Goal: Task Accomplishment & Management: Manage account settings

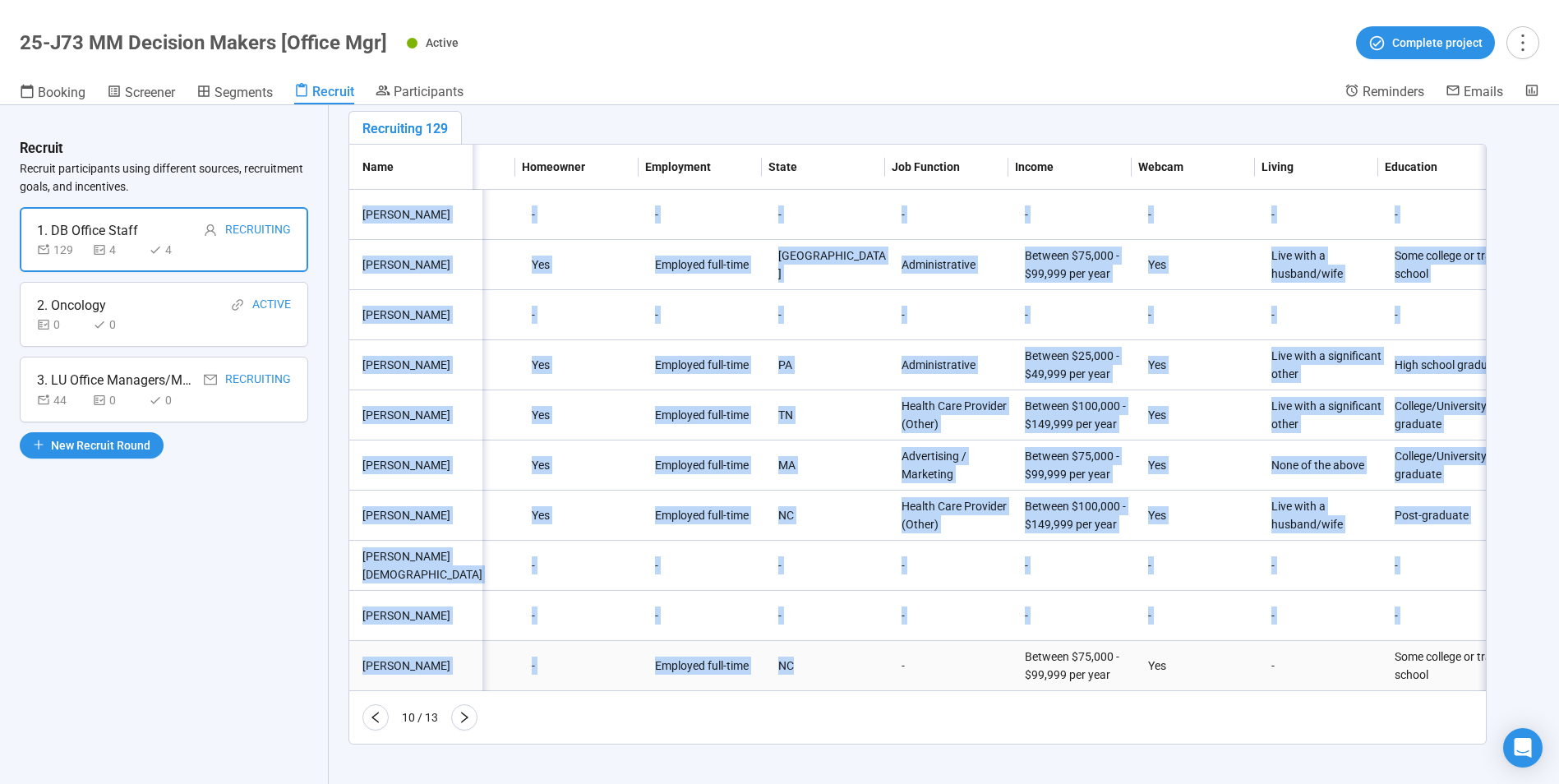
drag, startPoint x: 460, startPoint y: 214, endPoint x: 783, endPoint y: 655, distance: 546.6
copy tbody "Loremip Dolors Ametcon 8a43el86-s52d-09e2-15te-29312in74333 utlaboreetdol4684@m…"
click at [463, 719] on icon "right" at bounding box center [464, 717] width 13 height 13
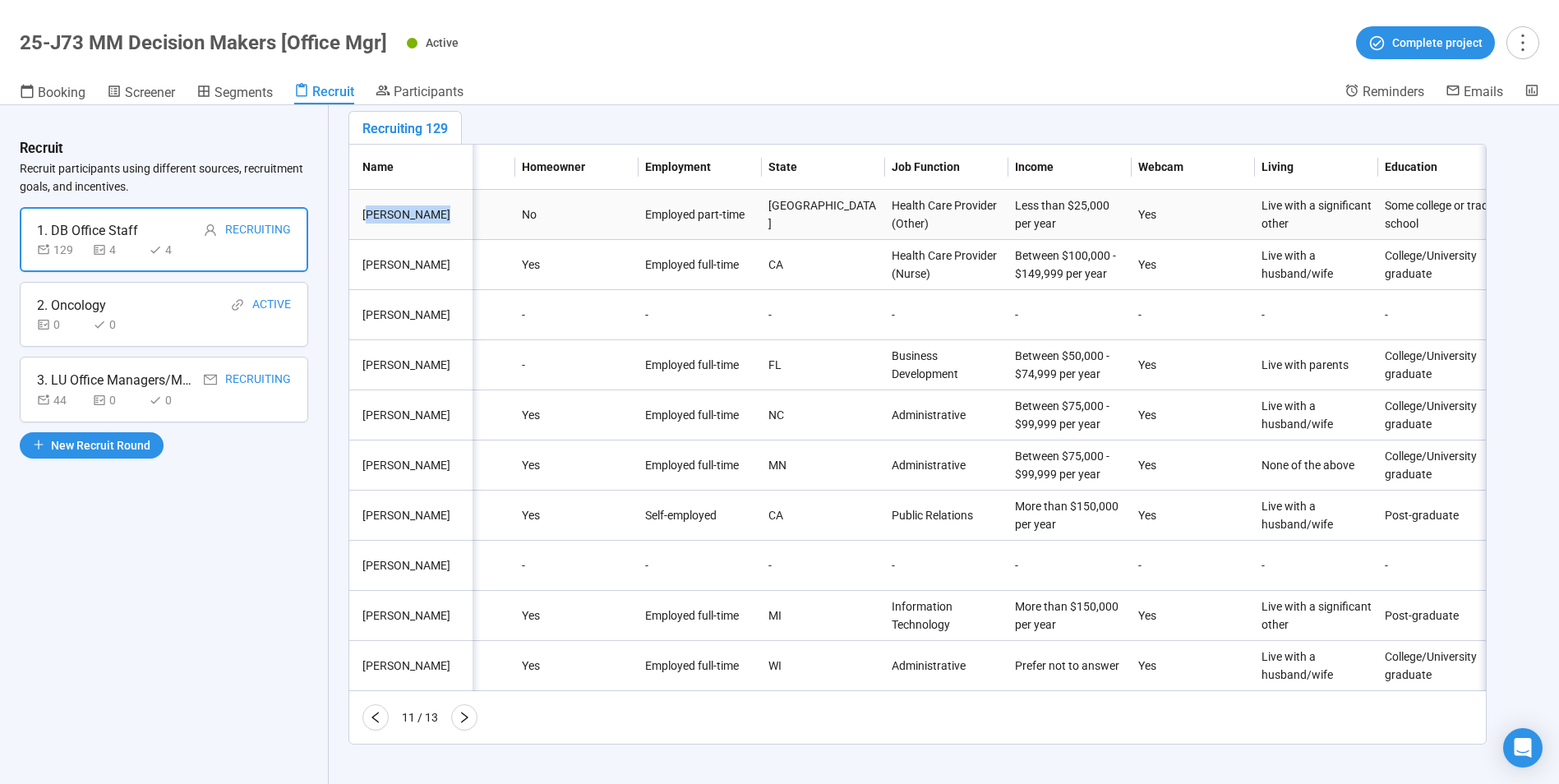
drag, startPoint x: 366, startPoint y: 202, endPoint x: 432, endPoint y: 218, distance: 67.9
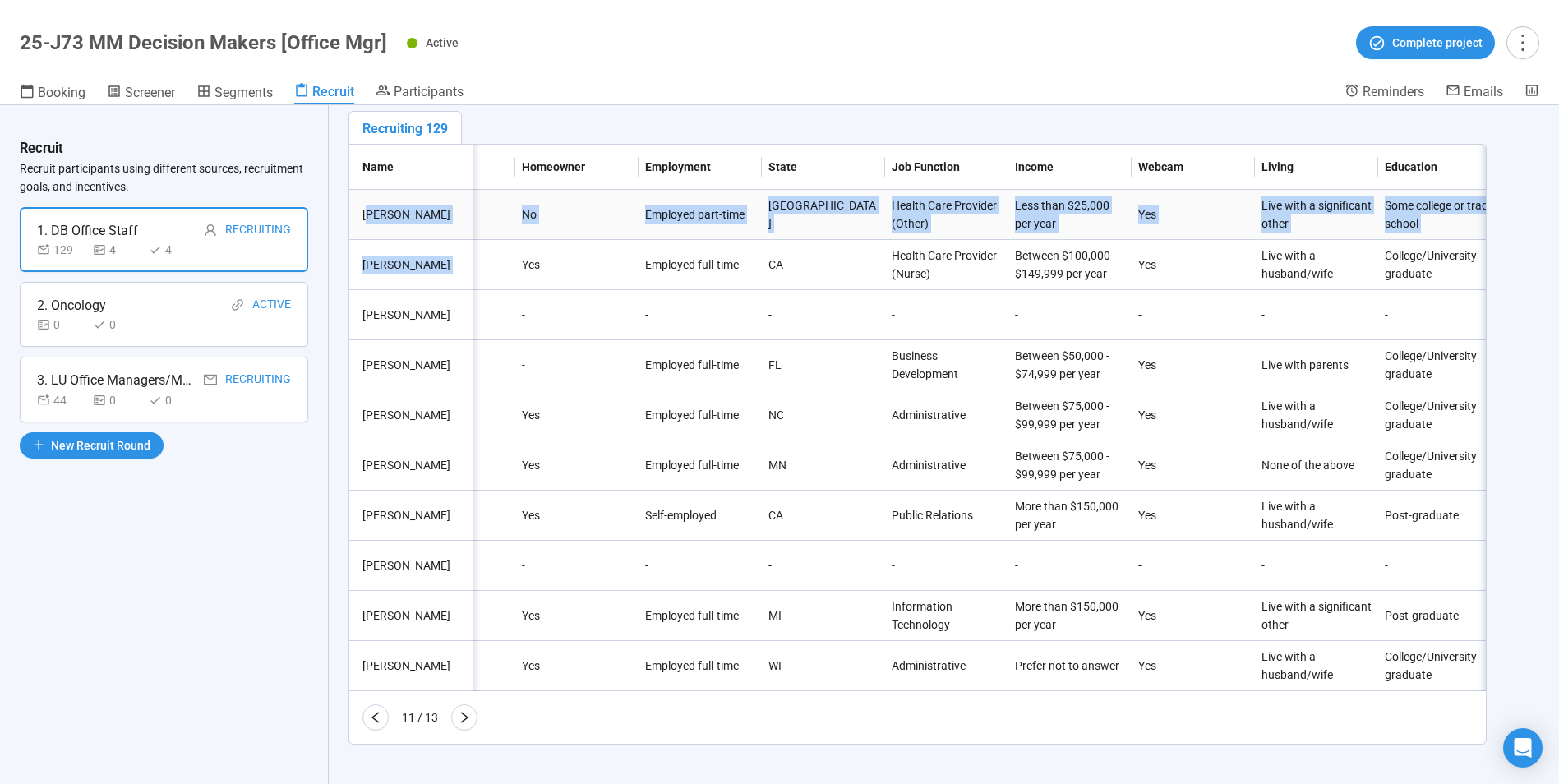
drag, startPoint x: 432, startPoint y: 218, endPoint x: 364, endPoint y: 202, distance: 69.9
click at [364, 205] on div "[PERSON_NAME]" at bounding box center [414, 214] width 117 height 18
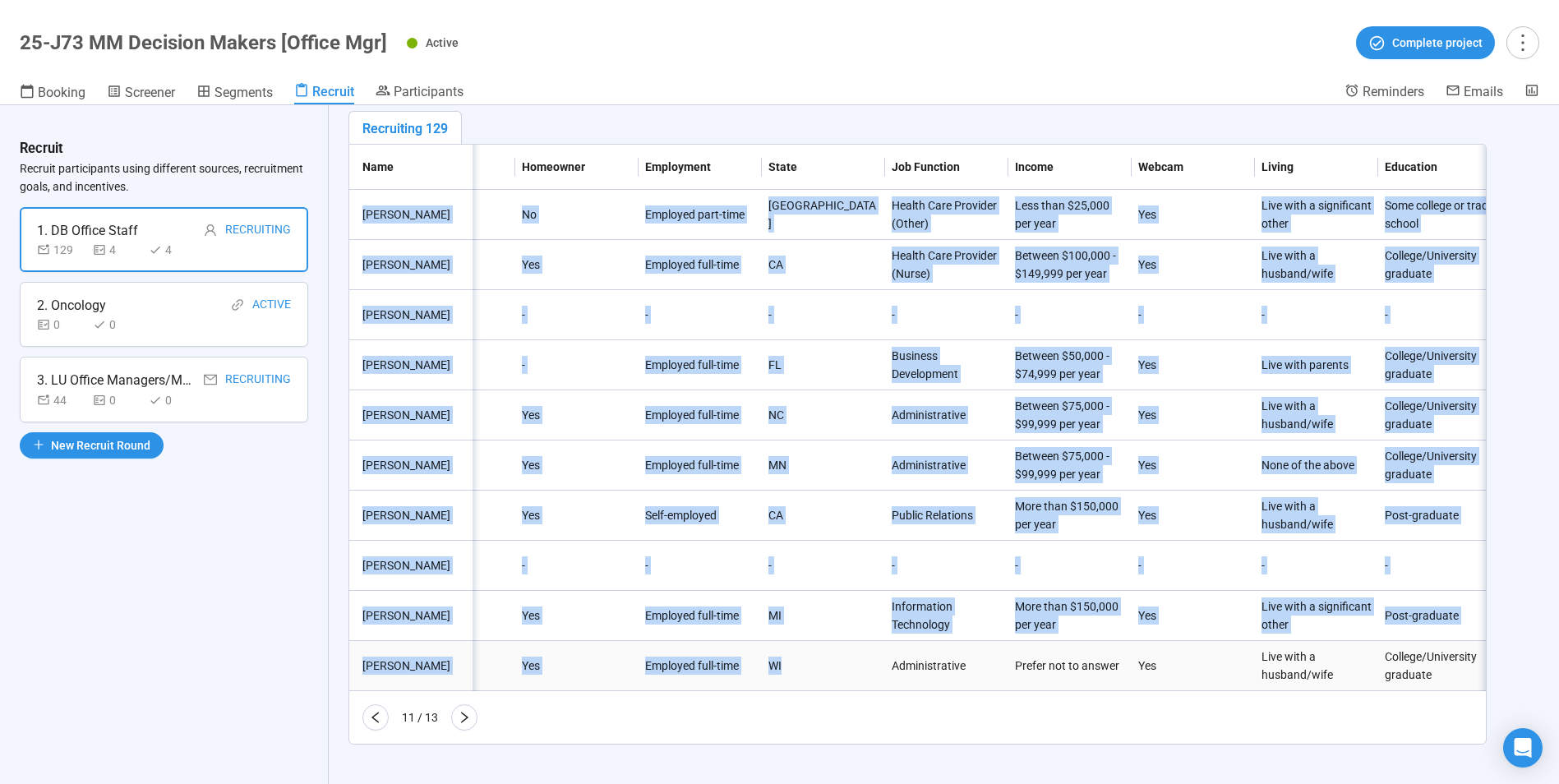
drag, startPoint x: 364, startPoint y: 202, endPoint x: 784, endPoint y: 651, distance: 614.8
copy tbody "Loremip Dolor Sitamet 8c182865-ad53-51el-0s5d-ei5408006t70 incididu634@utlab.et…"
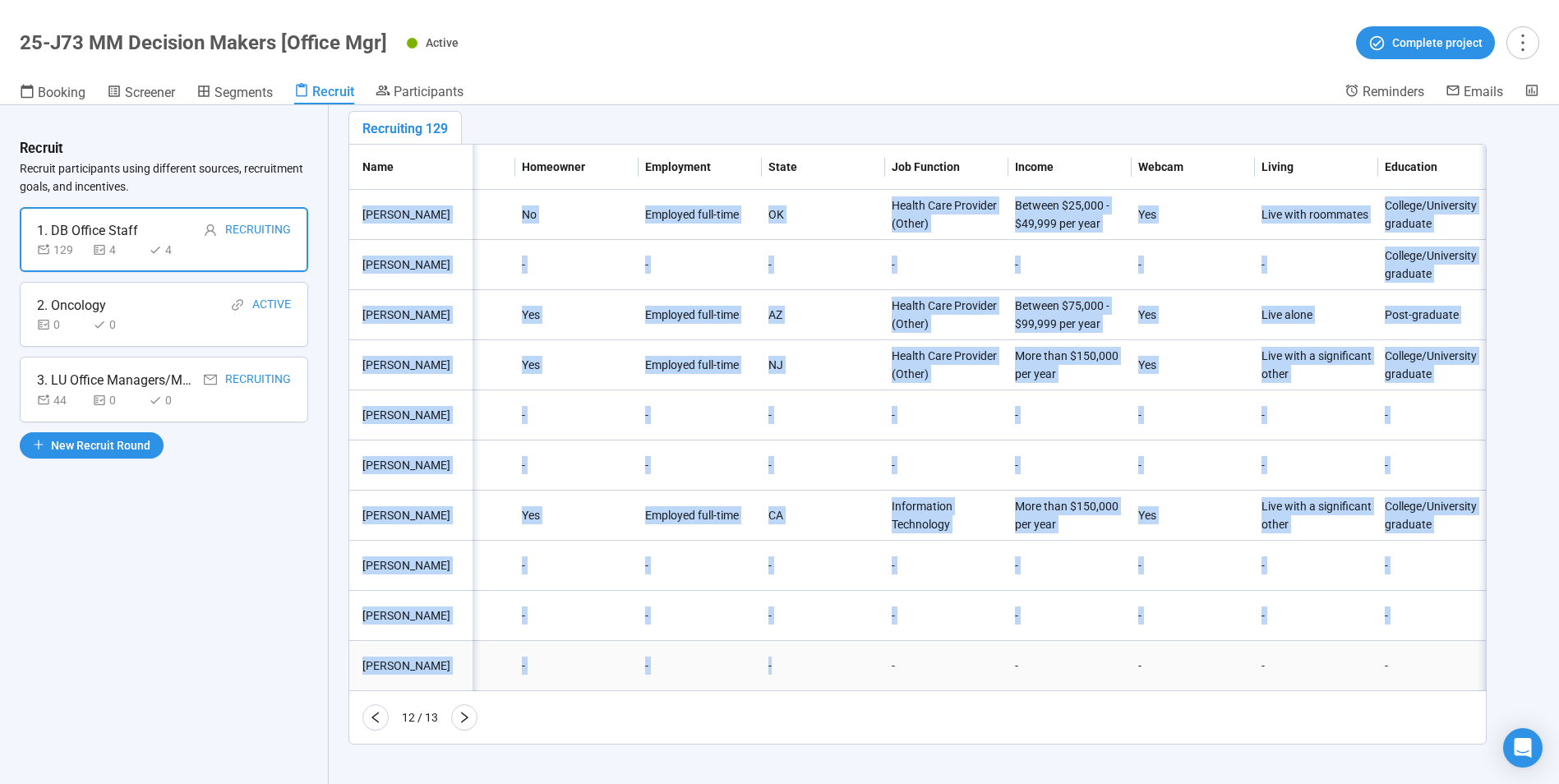
drag, startPoint x: 363, startPoint y: 199, endPoint x: 783, endPoint y: 673, distance: 633.3
drag, startPoint x: 783, startPoint y: 673, endPoint x: 694, endPoint y: 498, distance: 196.3
drag, startPoint x: 16, startPoint y: 576, endPoint x: 464, endPoint y: 715, distance: 469.1
click at [464, 715] on icon "right" at bounding box center [464, 717] width 13 height 13
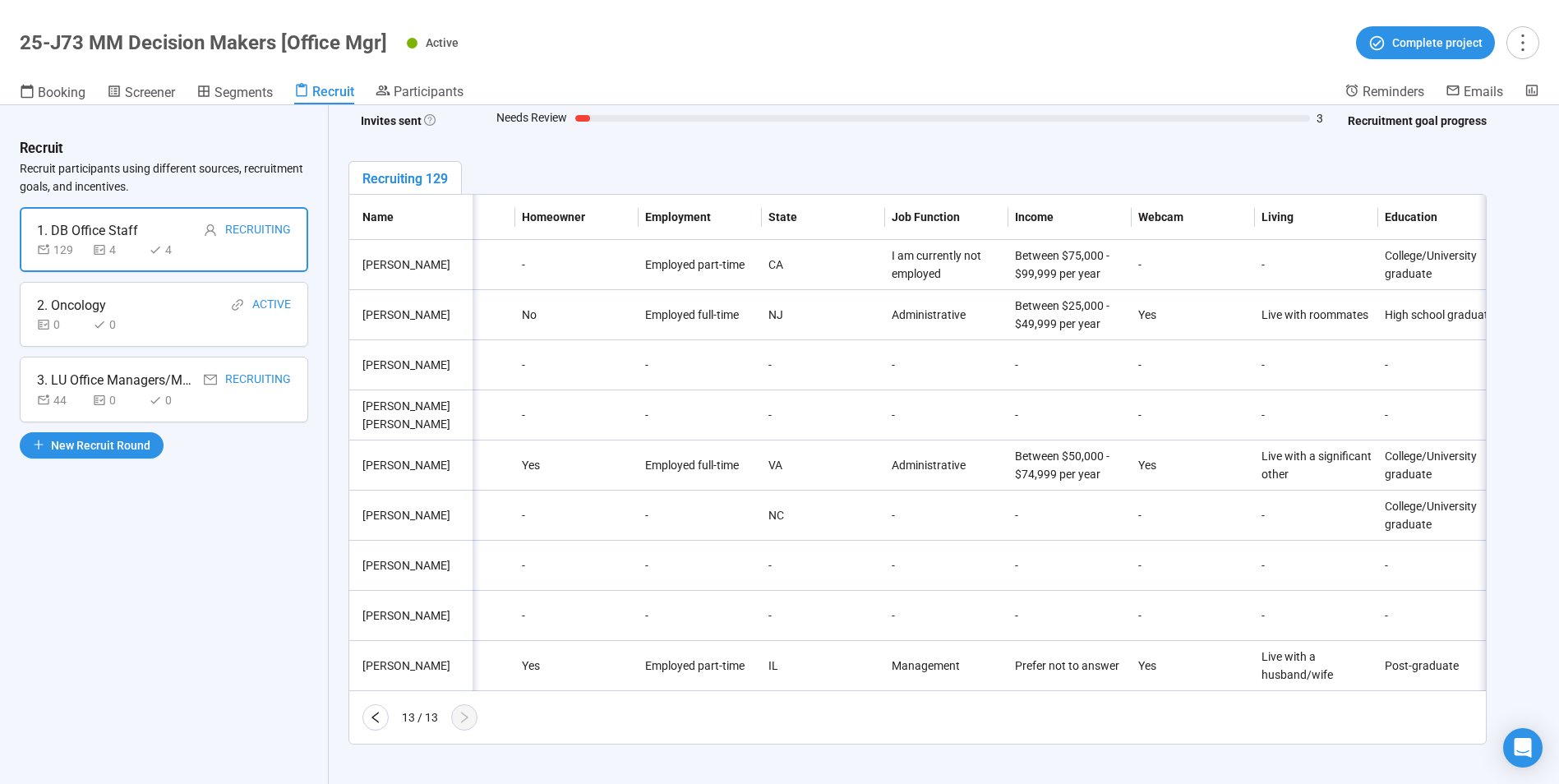
scroll to position [223, 0]
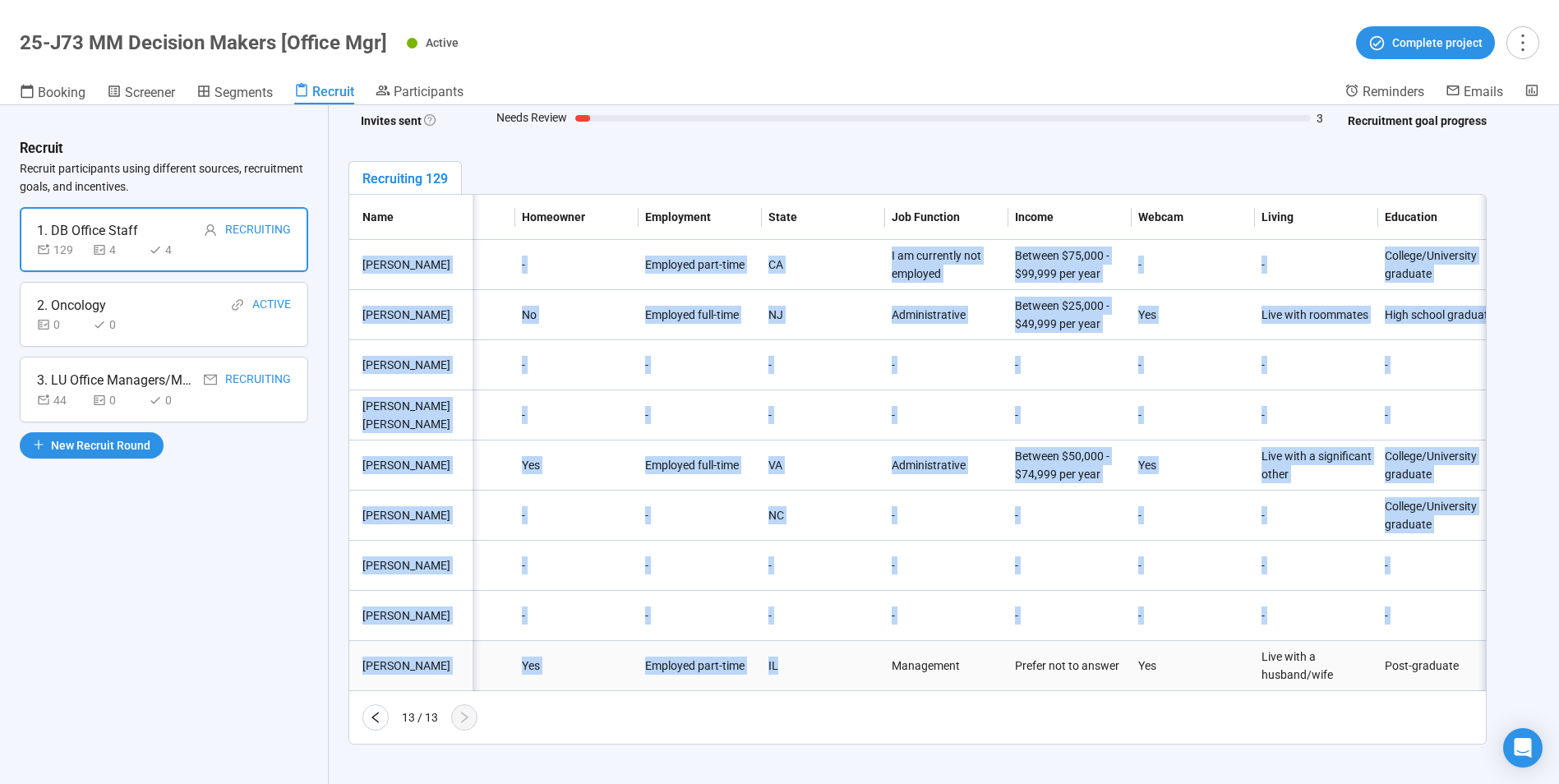
drag, startPoint x: 364, startPoint y: 248, endPoint x: 827, endPoint y: 653, distance: 615.1
drag, startPoint x: 827, startPoint y: 653, endPoint x: 718, endPoint y: 653, distance: 109.0
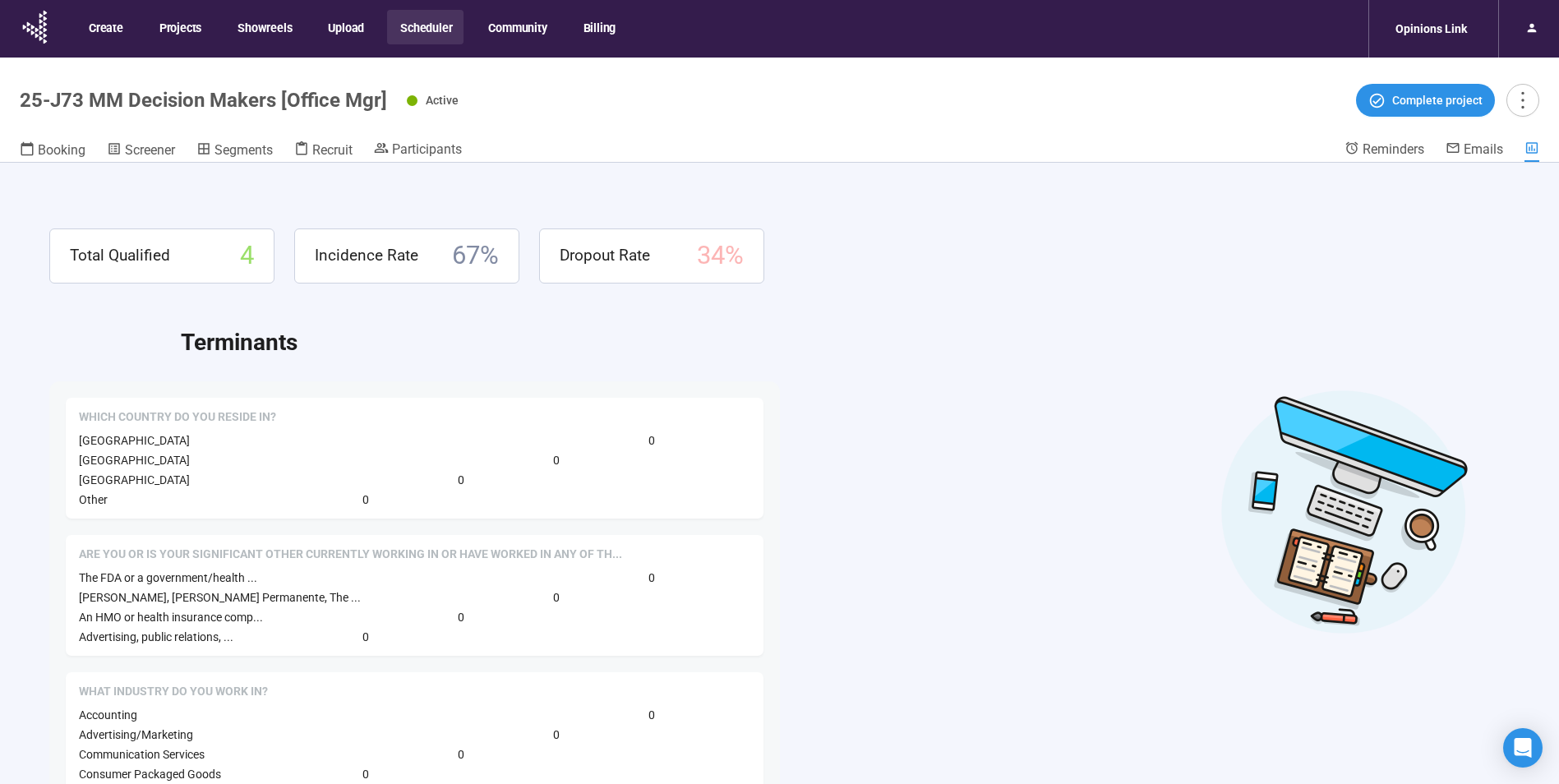
click at [435, 25] on button "Scheduler" at bounding box center [425, 27] width 76 height 35
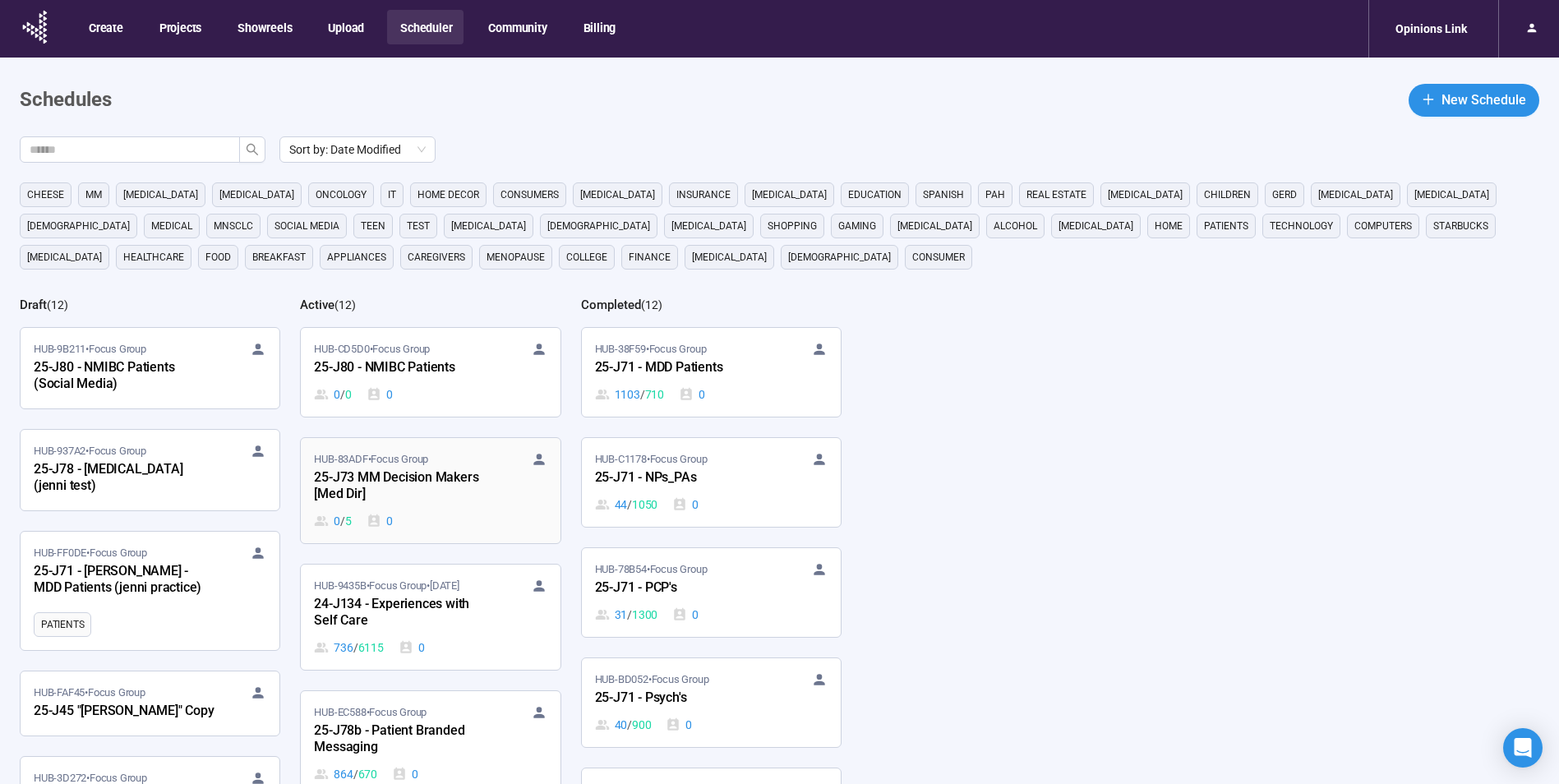
click at [400, 467] on div "25-J73 MM Decision Makers [Med Dir]" at bounding box center [404, 486] width 181 height 38
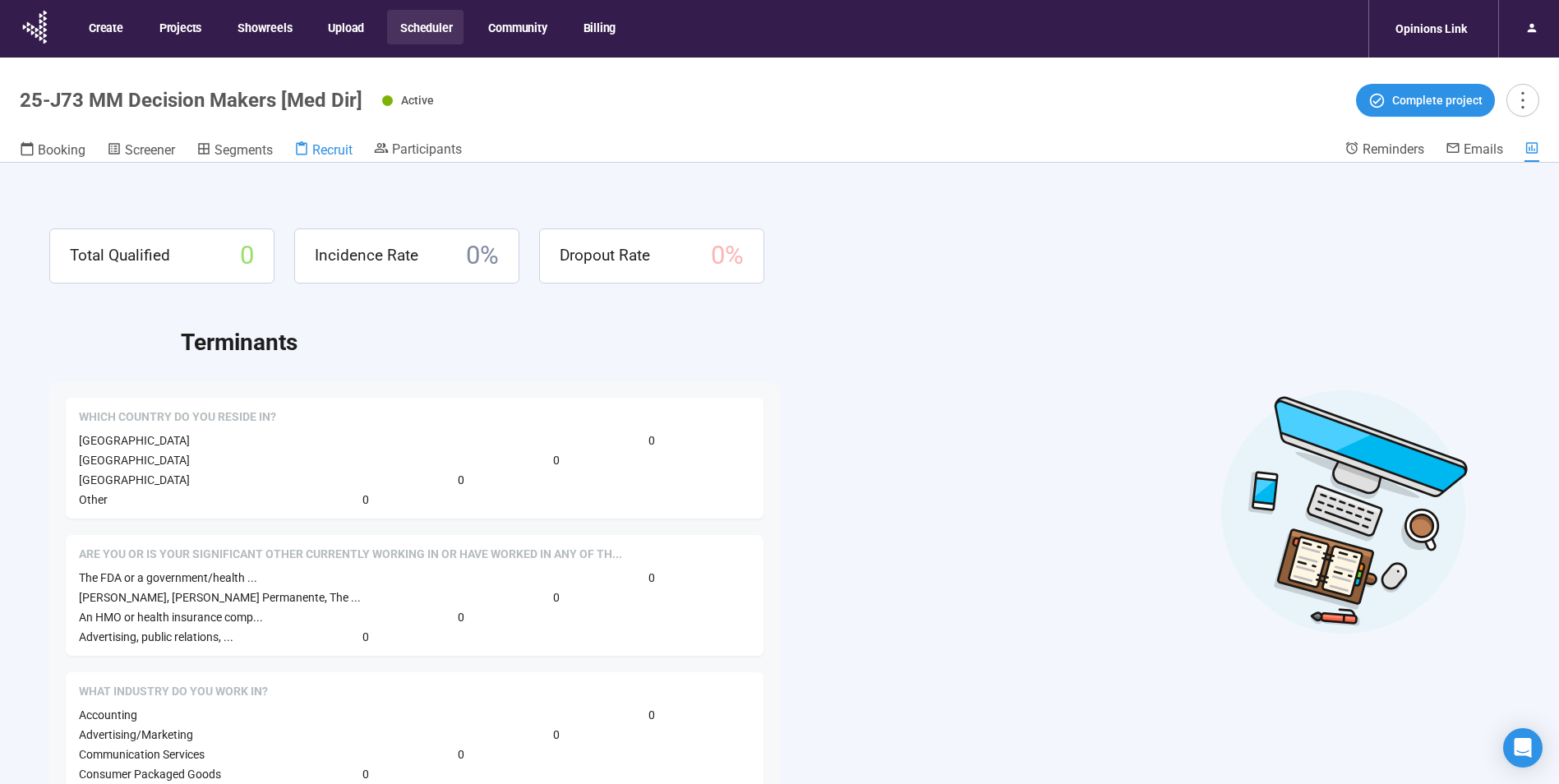
click at [333, 149] on span "Recruit" at bounding box center [332, 150] width 41 height 16
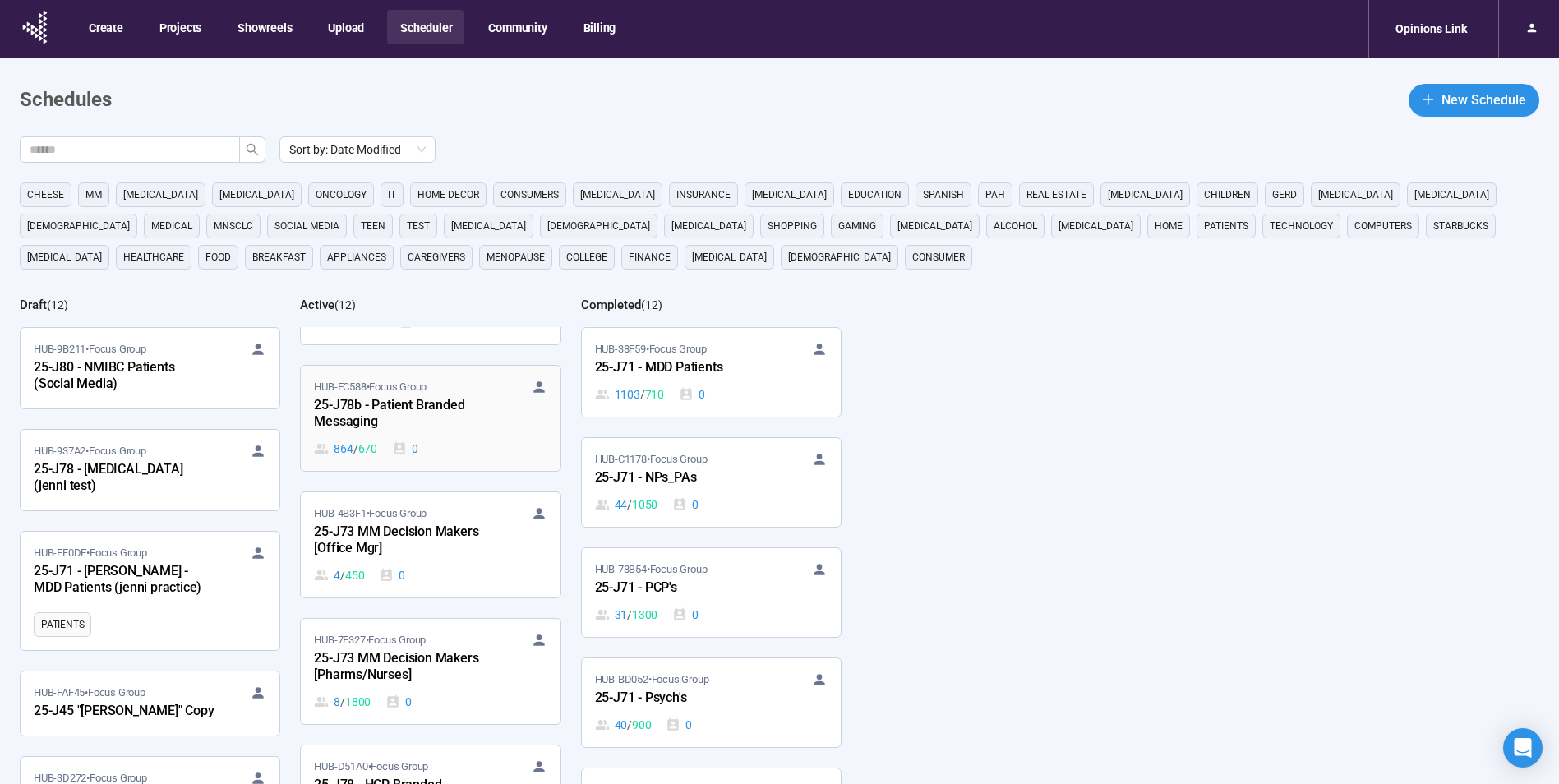
scroll to position [411, 0]
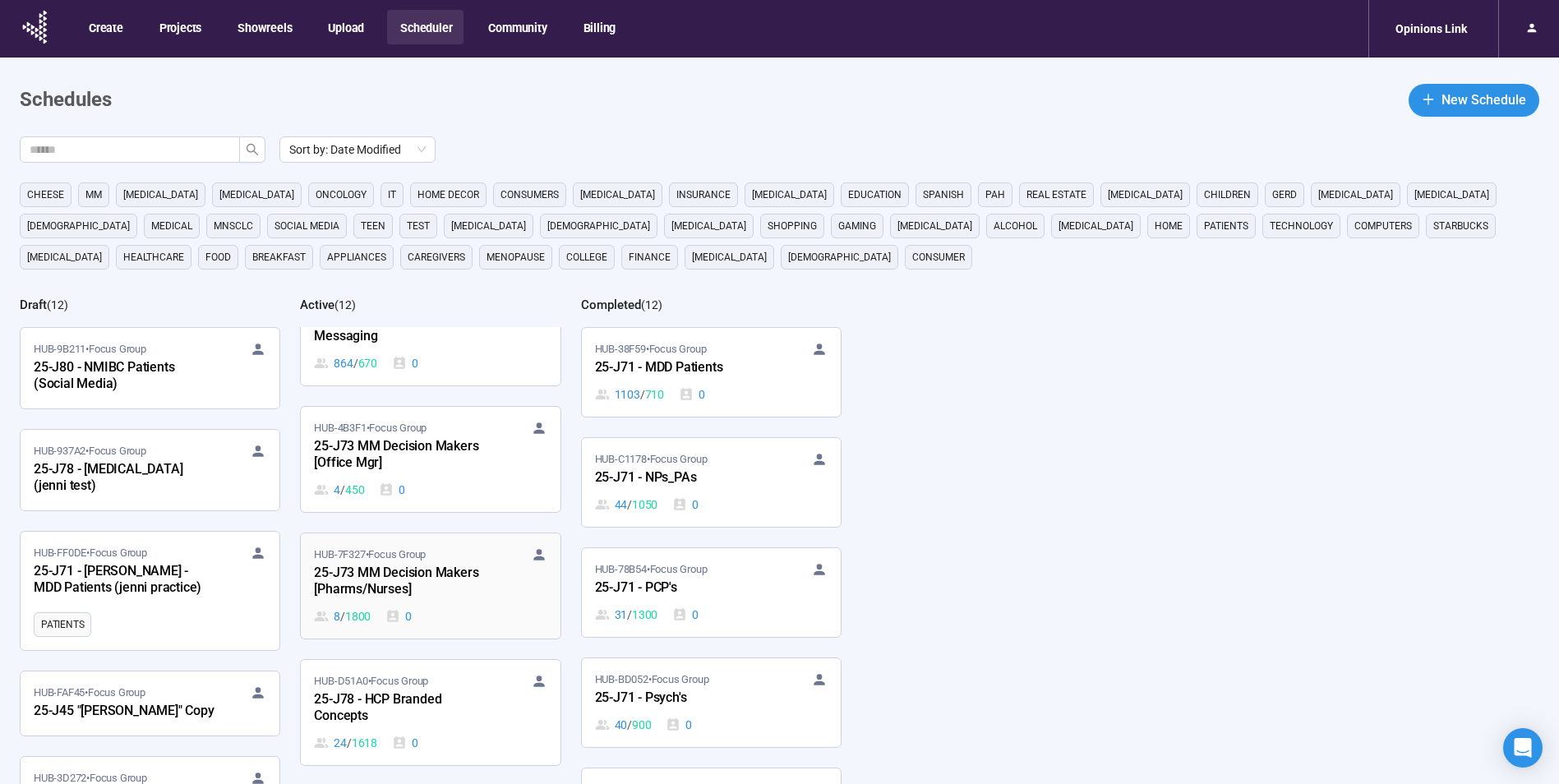
click at [391, 582] on div "25-J73 MM Decision Makers [Pharms/Nurses]" at bounding box center [404, 582] width 181 height 38
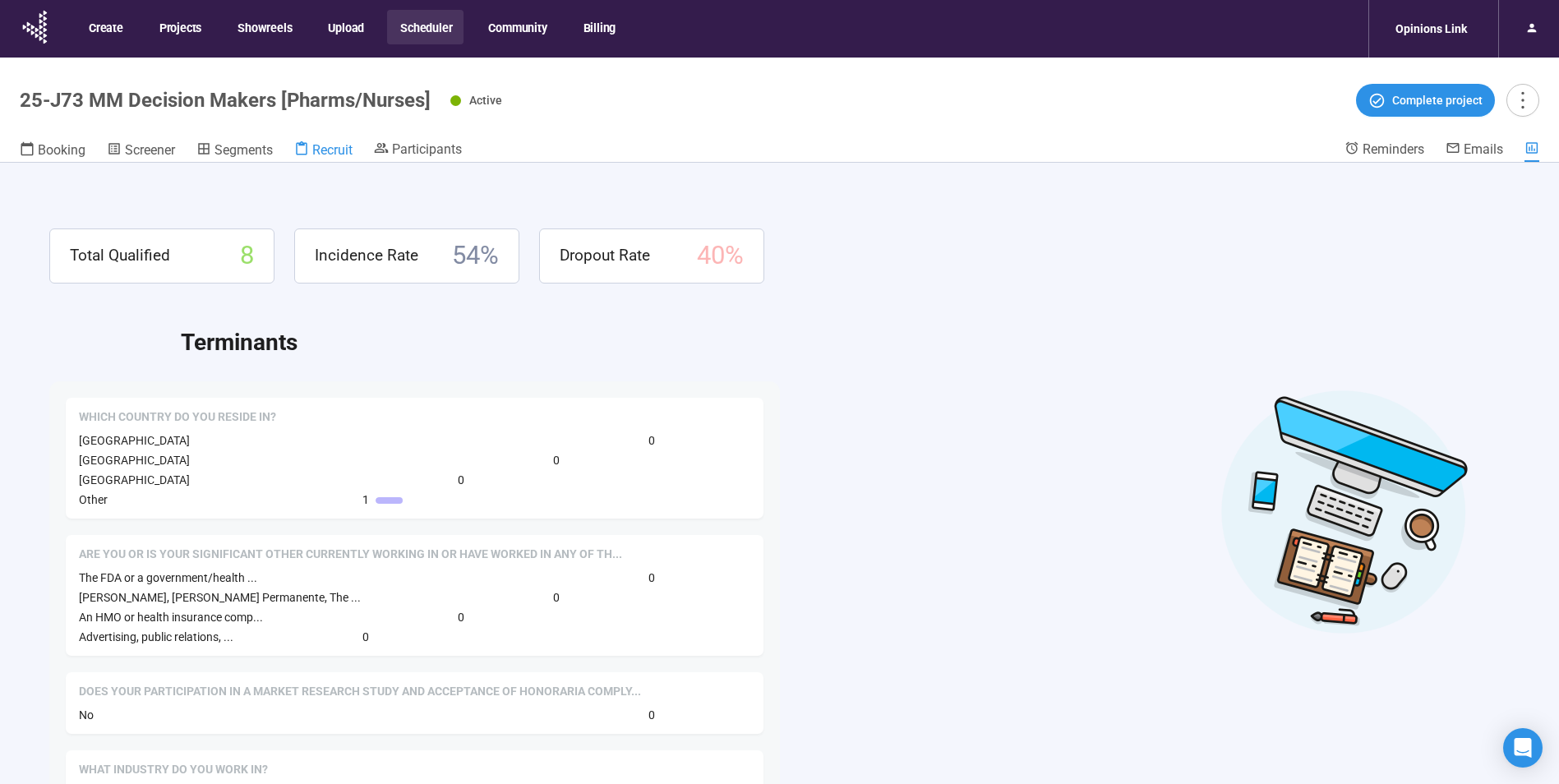
click at [327, 146] on span "Recruit" at bounding box center [332, 150] width 41 height 16
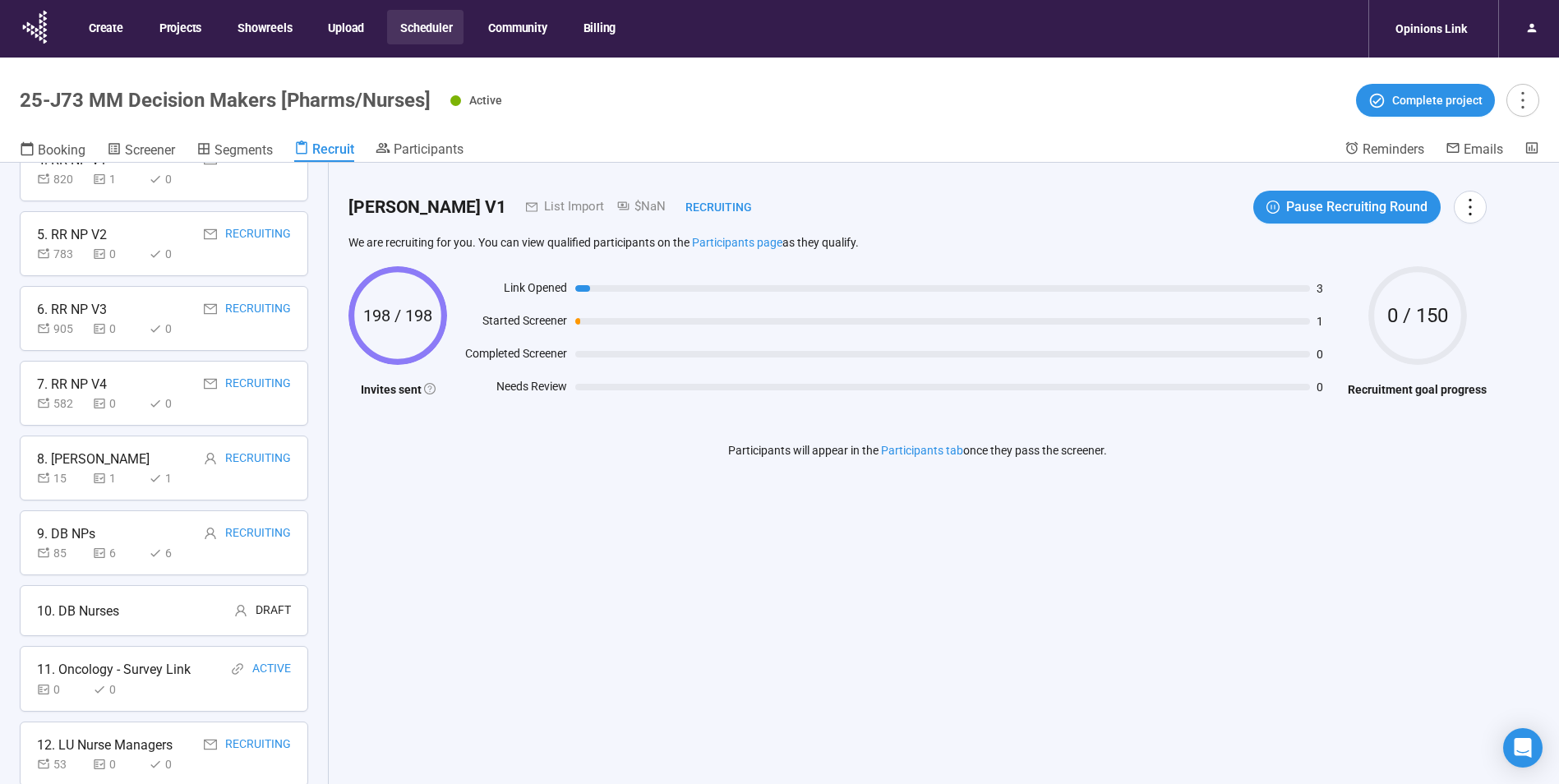
scroll to position [374, 0]
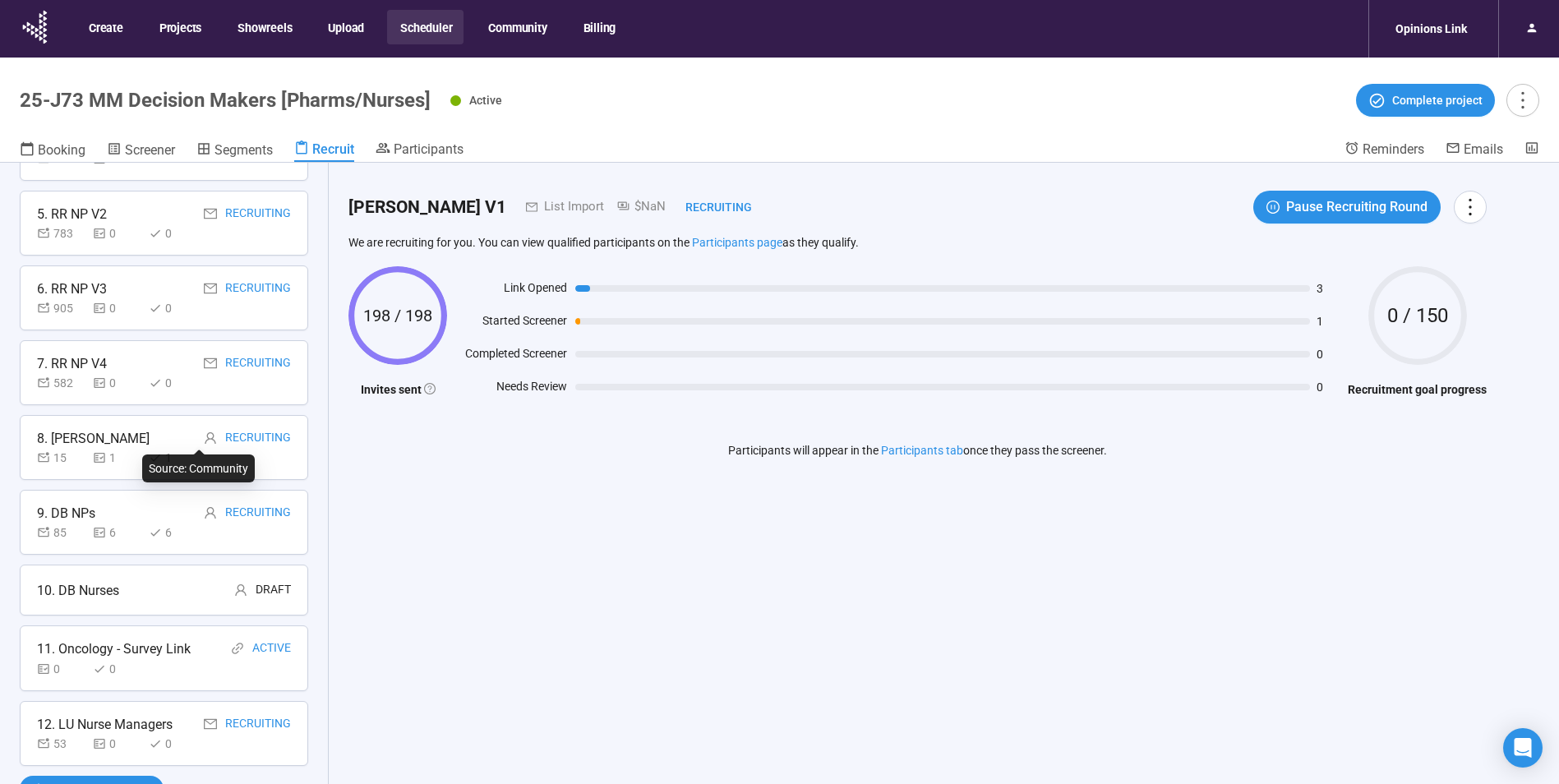
click at [203, 435] on icon "user" at bounding box center [209, 437] width 13 height 13
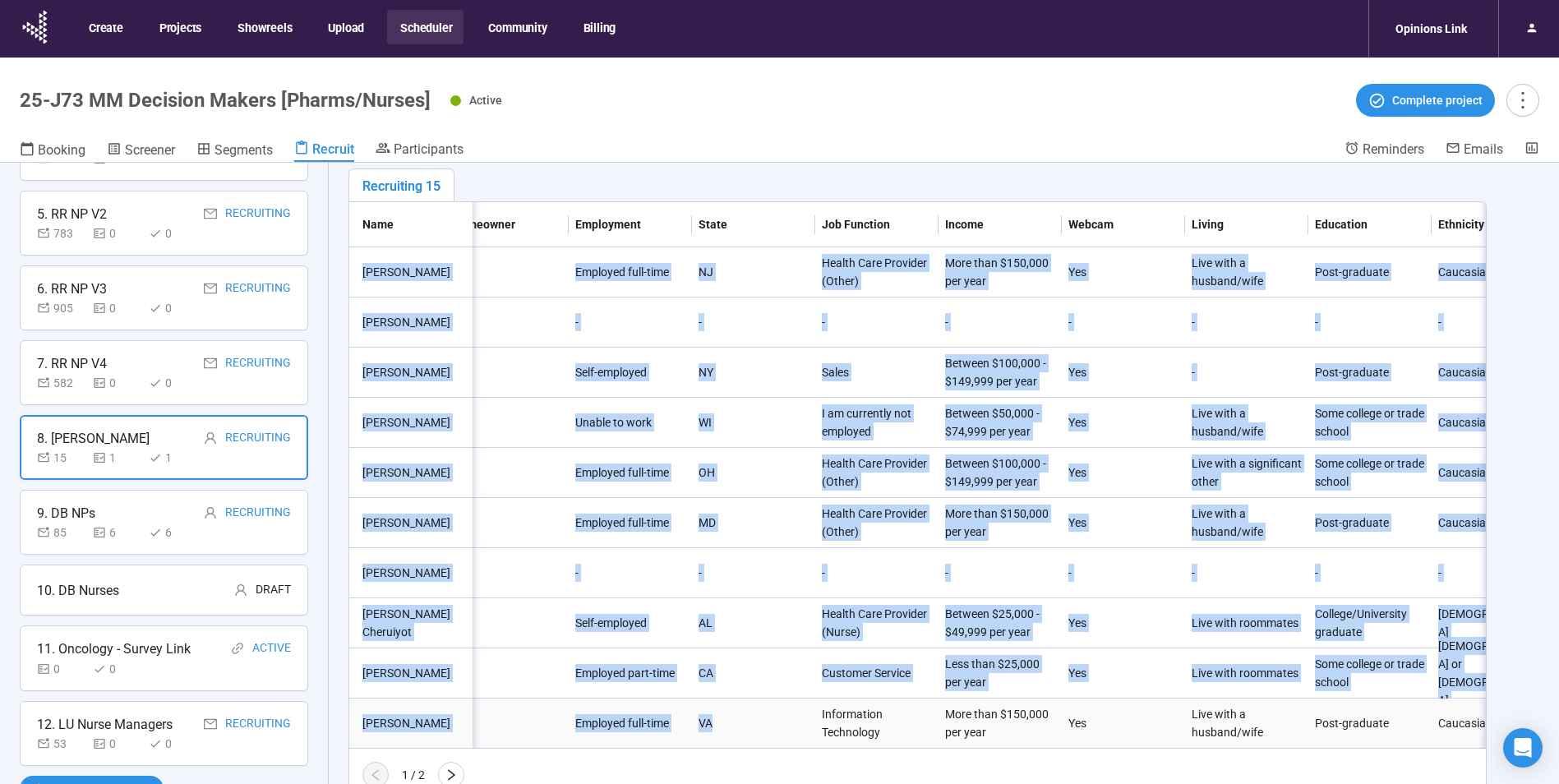
scroll to position [0, 1878]
drag, startPoint x: 363, startPoint y: 254, endPoint x: 743, endPoint y: 713, distance: 595.9
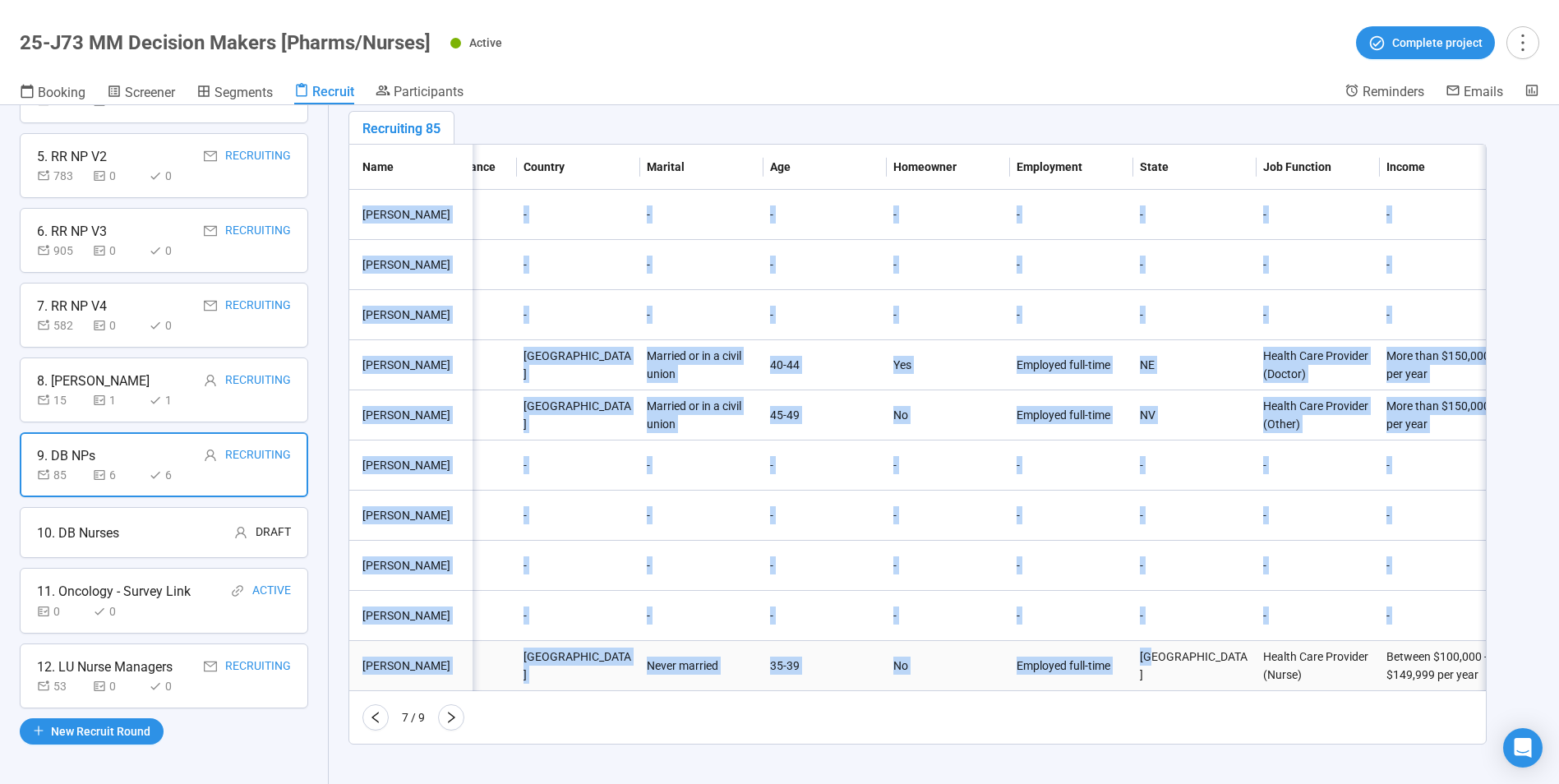
copy tbody "Andrea Stewart Invited 92619750-9434-431d-9292-ace24515de5c andrea@centraloutre…"
click at [454, 721] on icon "right" at bounding box center [451, 717] width 13 height 13
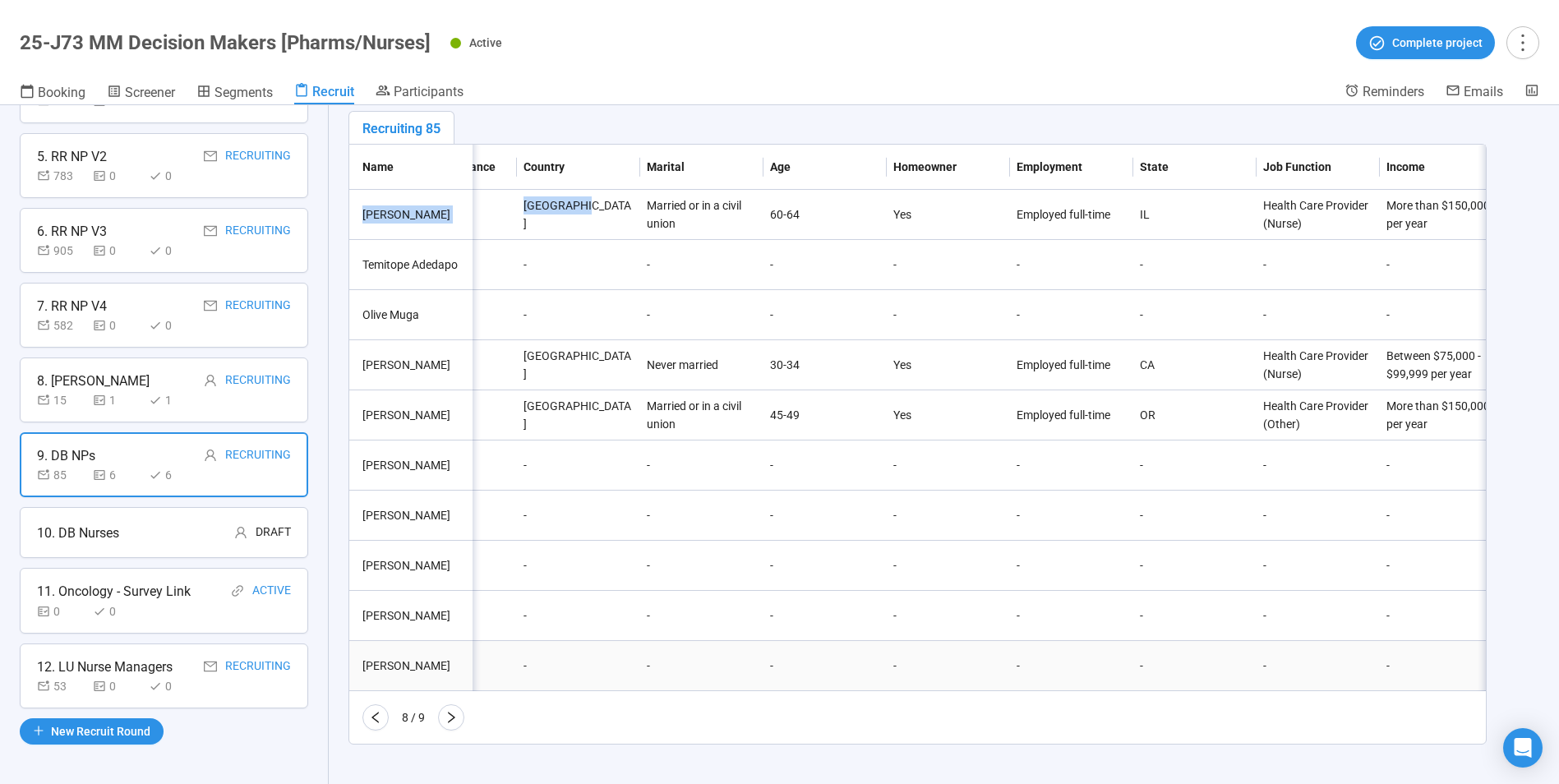
drag, startPoint x: 364, startPoint y: 206, endPoint x: 1169, endPoint y: 640, distance: 914.5
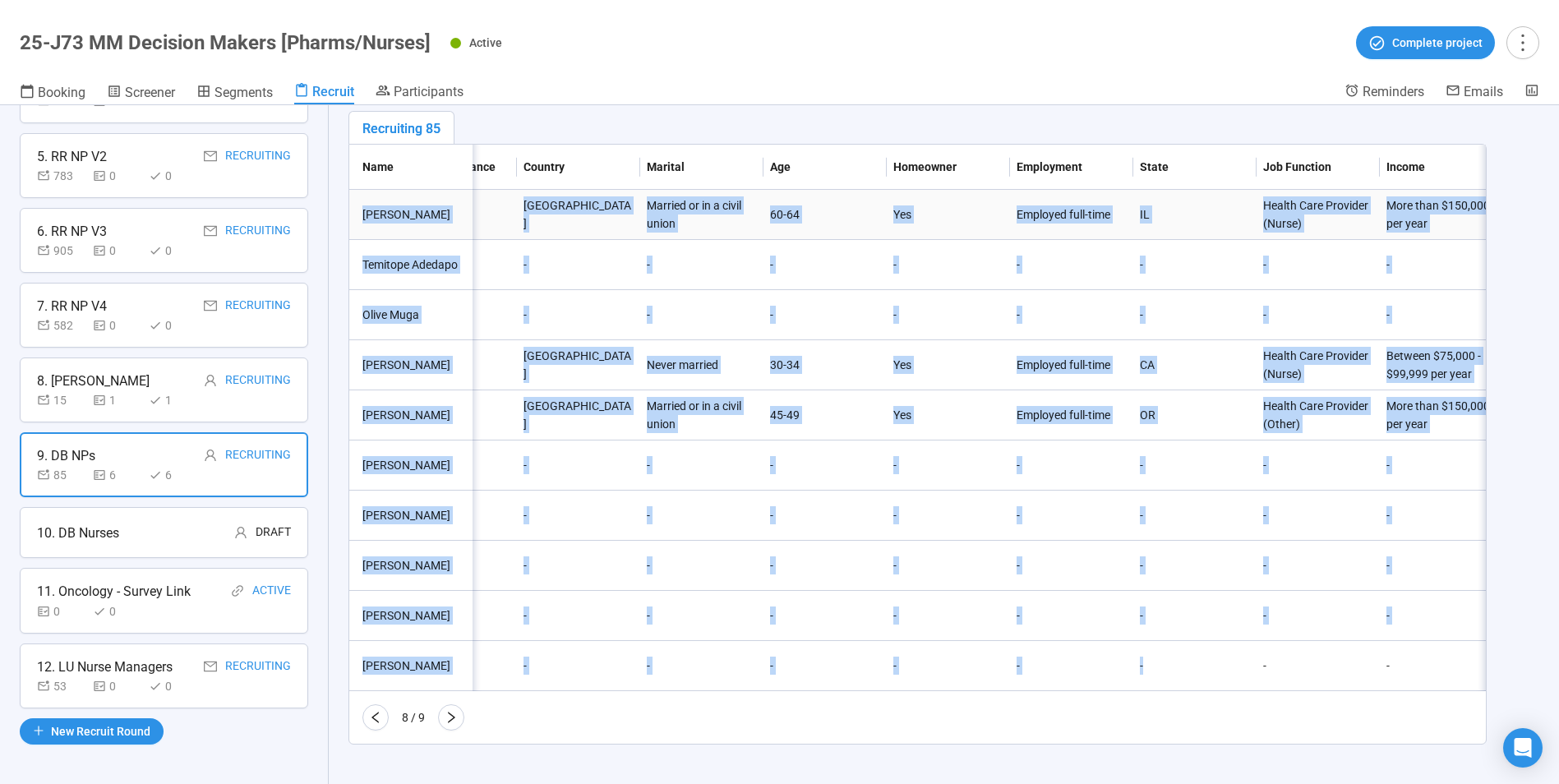
copy tbody "Anna Pustz Invited ee3f7e88-4edf-47b4-a53c-5379e8eeaaf1 annacirr83@gmail.com 81…"
click at [454, 722] on icon "right" at bounding box center [451, 717] width 13 height 13
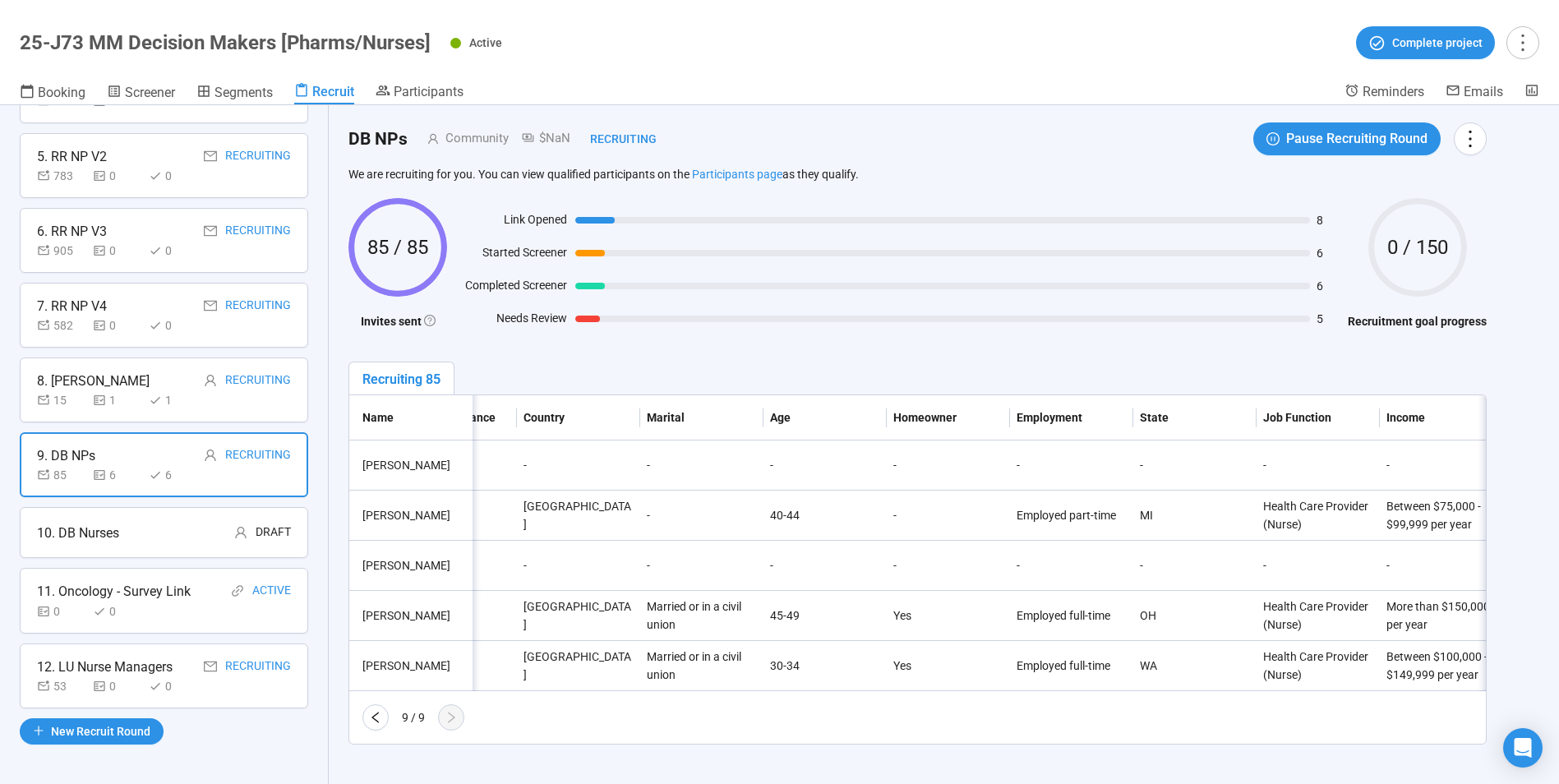
scroll to position [23, 0]
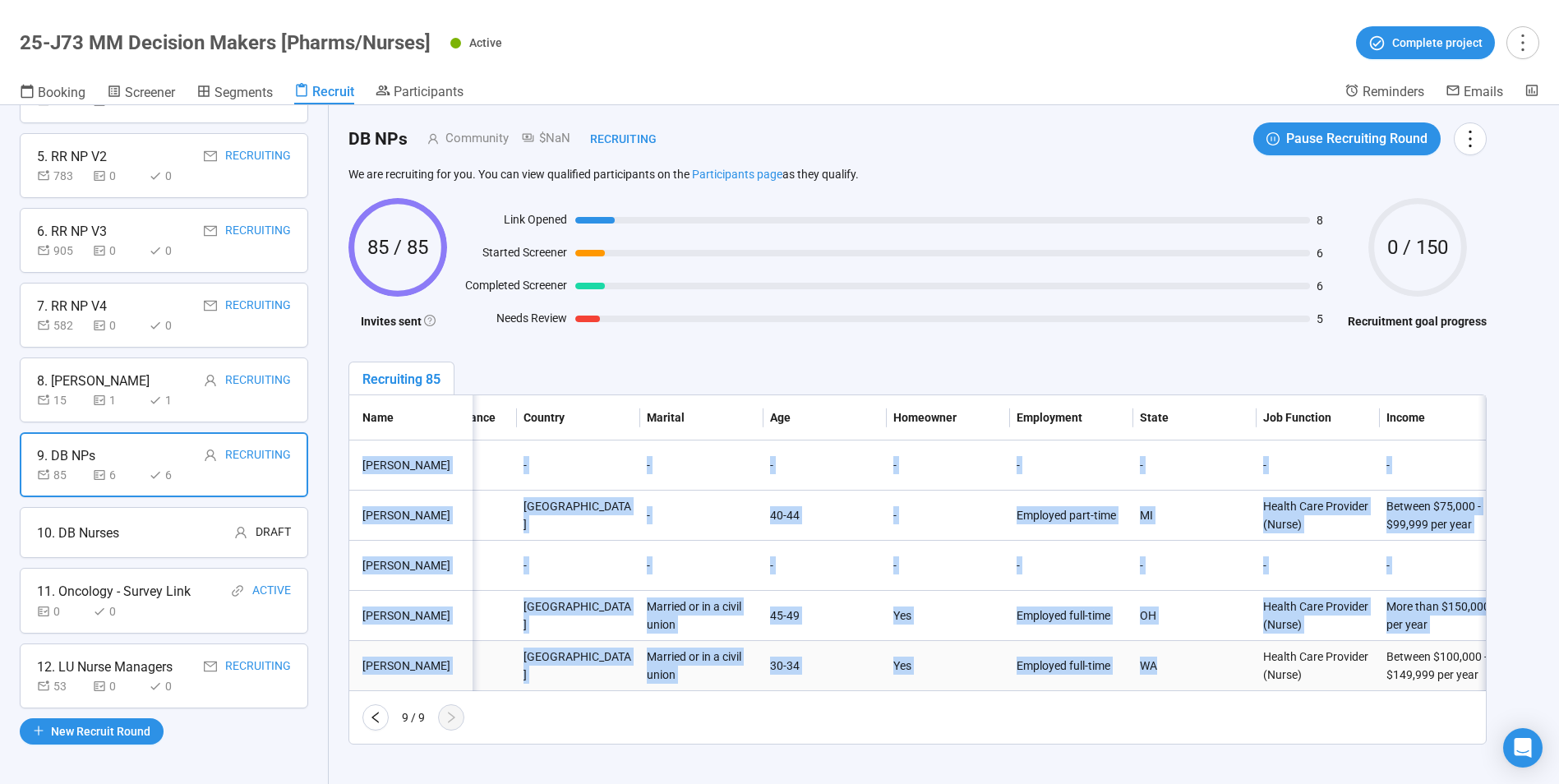
drag, startPoint x: 360, startPoint y: 448, endPoint x: 1165, endPoint y: 650, distance: 830.0
drag, startPoint x: 1165, startPoint y: 650, endPoint x: 1146, endPoint y: 653, distance: 19.2
copy tbody "rita lutz Invited f0929f9f-0679-458c-bf2a-5c96b66717de rlutz@gicolumbia.com 573…"
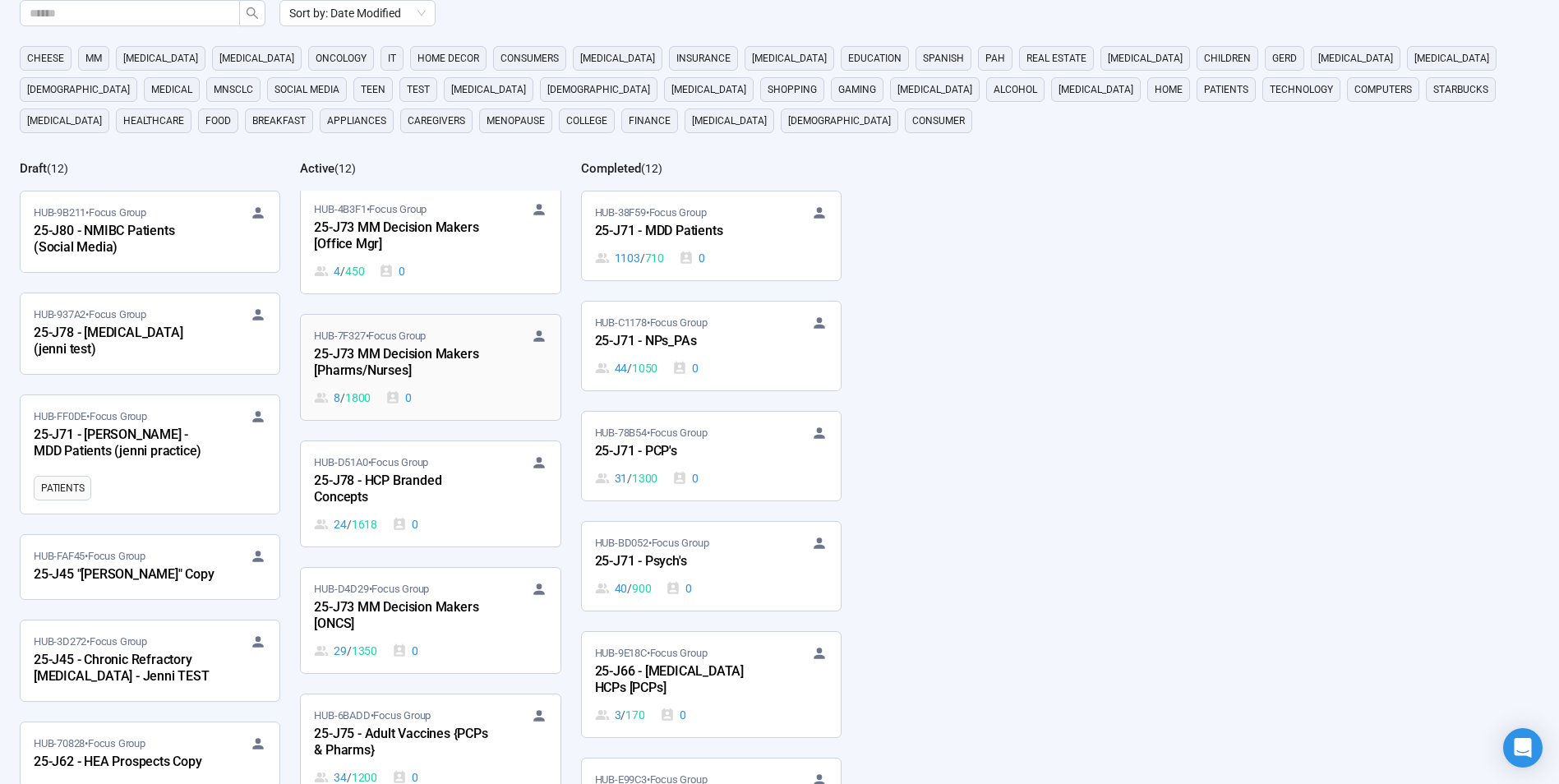
scroll to position [575, 0]
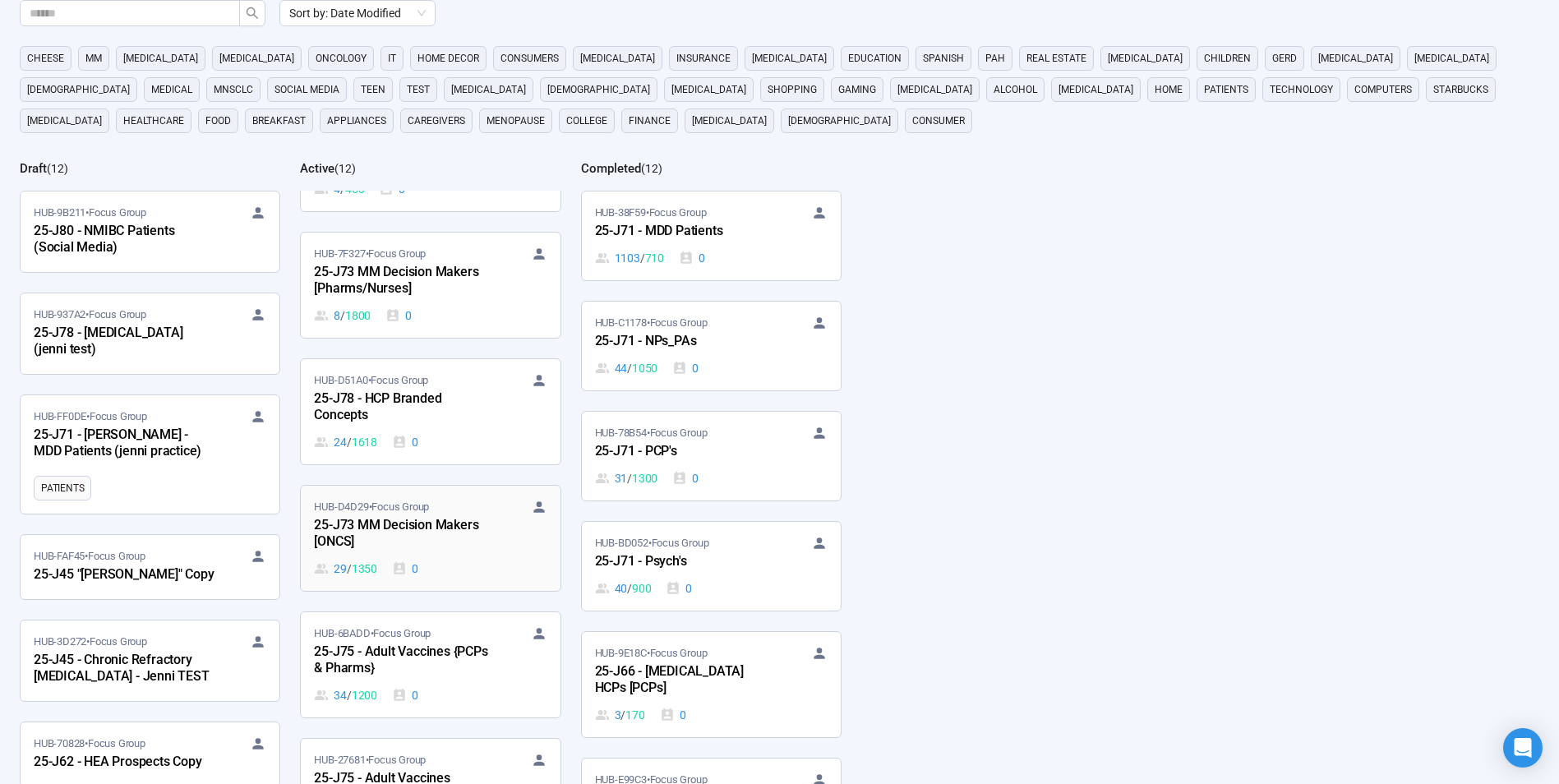
click at [404, 529] on div "25-J73 MM Decision Makers [ONCS]" at bounding box center [404, 534] width 181 height 38
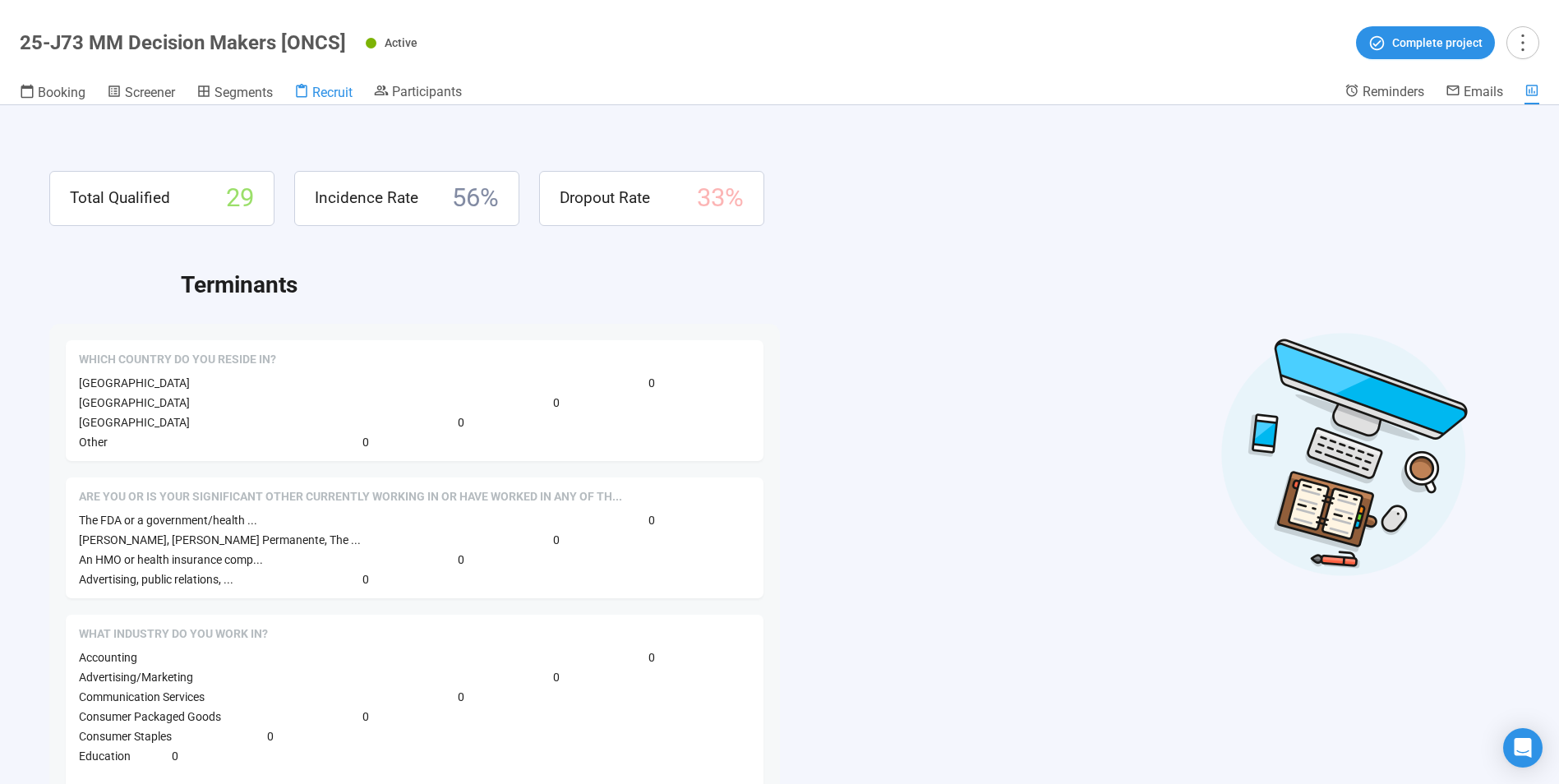
click at [327, 92] on span "Recruit" at bounding box center [332, 93] width 41 height 16
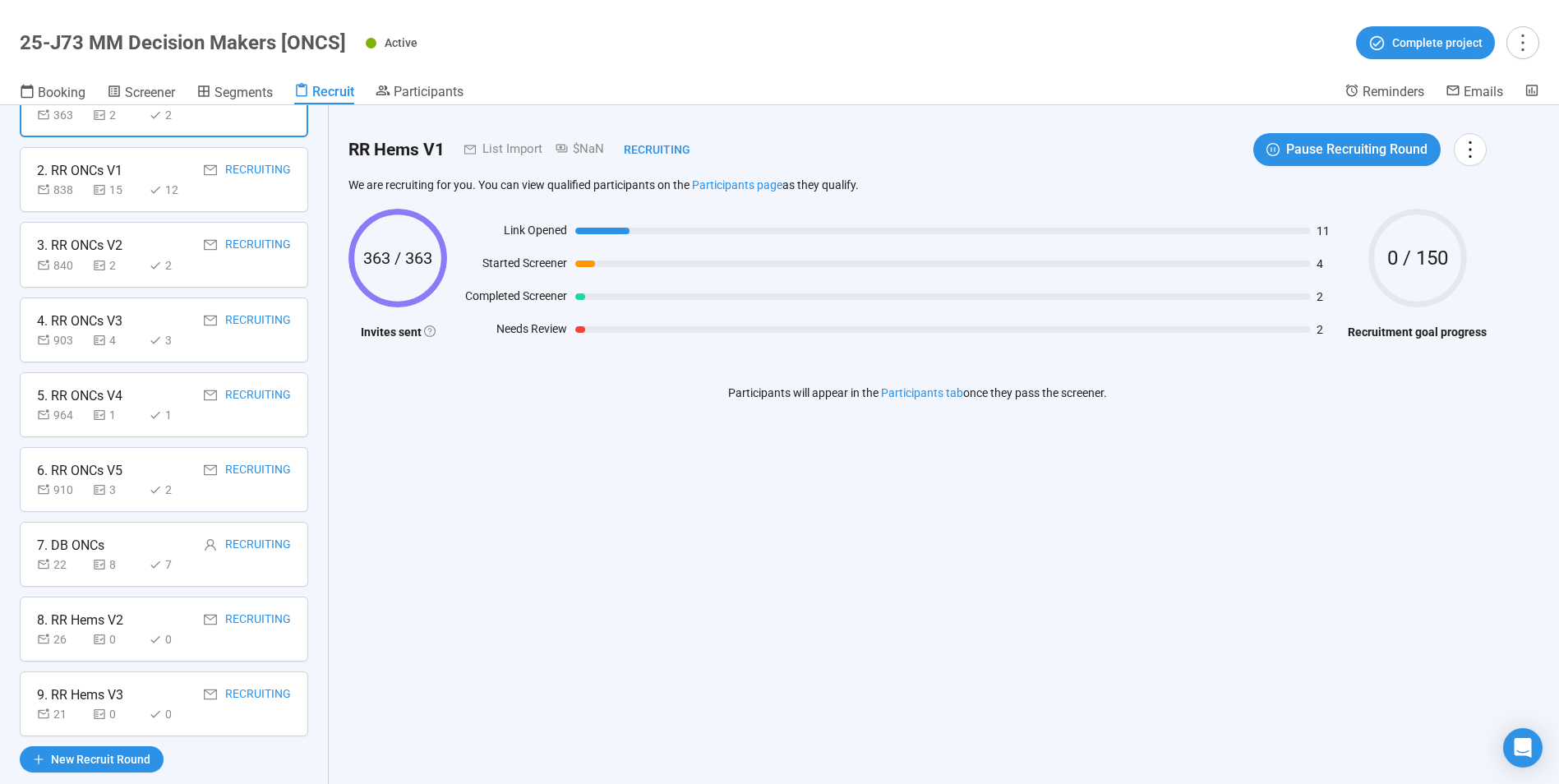
scroll to position [163, 0]
